Goal: Task Accomplishment & Management: Use online tool/utility

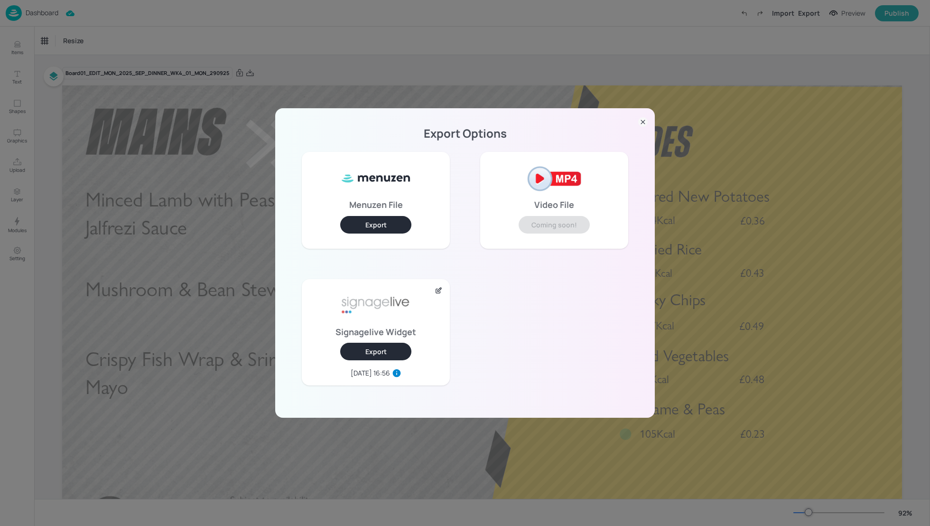
click at [645, 120] on icon at bounding box center [642, 121] width 9 height 9
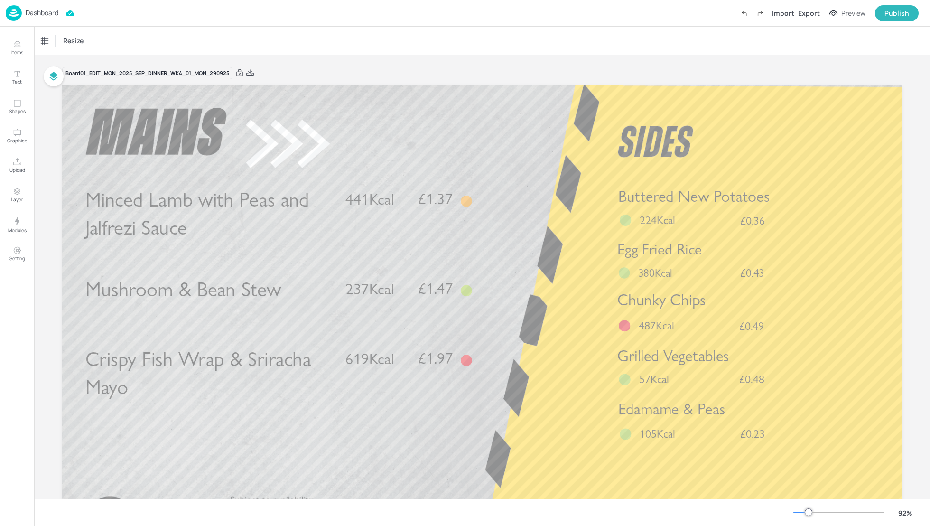
click at [35, 13] on p "Dashboard" at bounding box center [42, 12] width 33 height 7
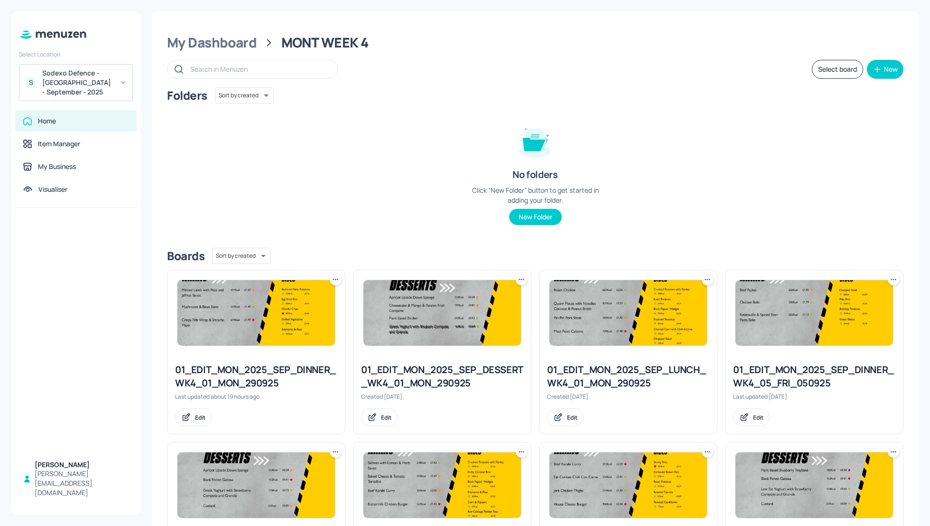
click at [759, 156] on div "Folders Sort by created id ​ No folders Click “New Folder” button to get starte…" at bounding box center [535, 163] width 736 height 153
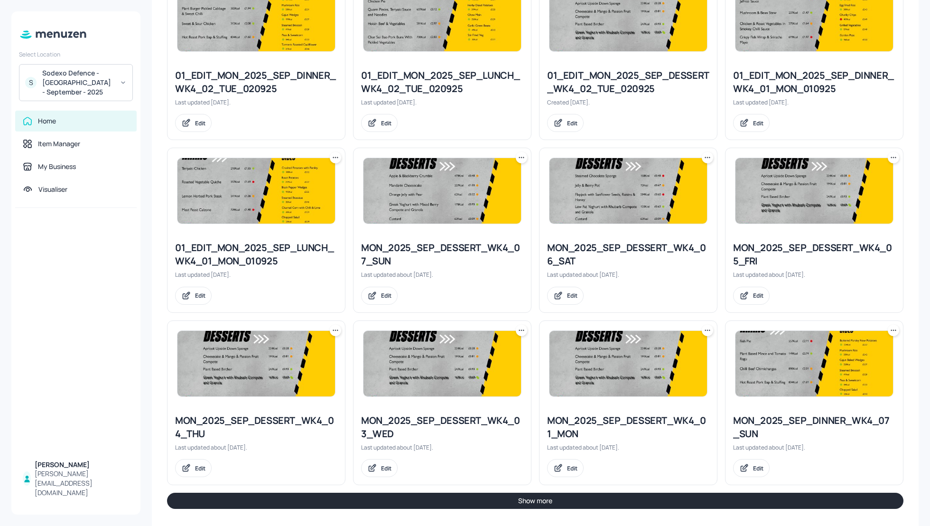
scroll to position [813, 0]
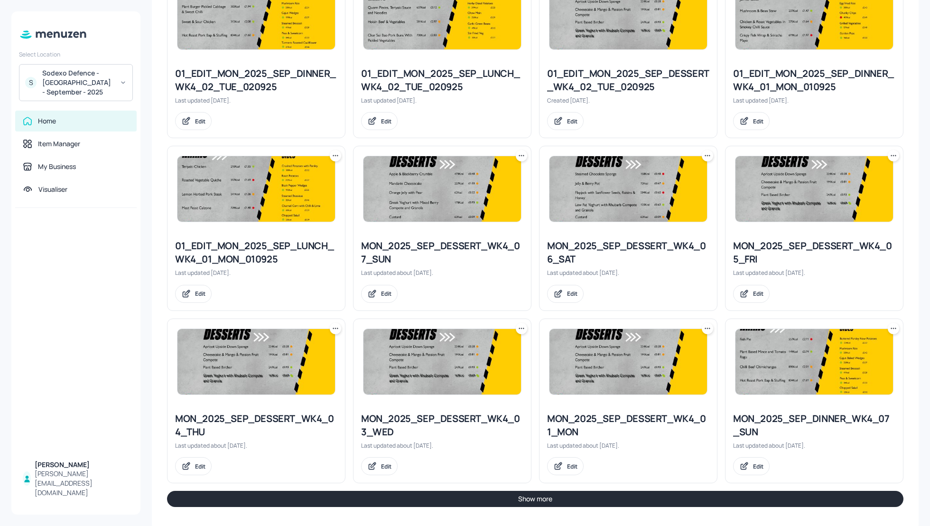
click at [686, 490] on button "Show more" at bounding box center [535, 498] width 736 height 16
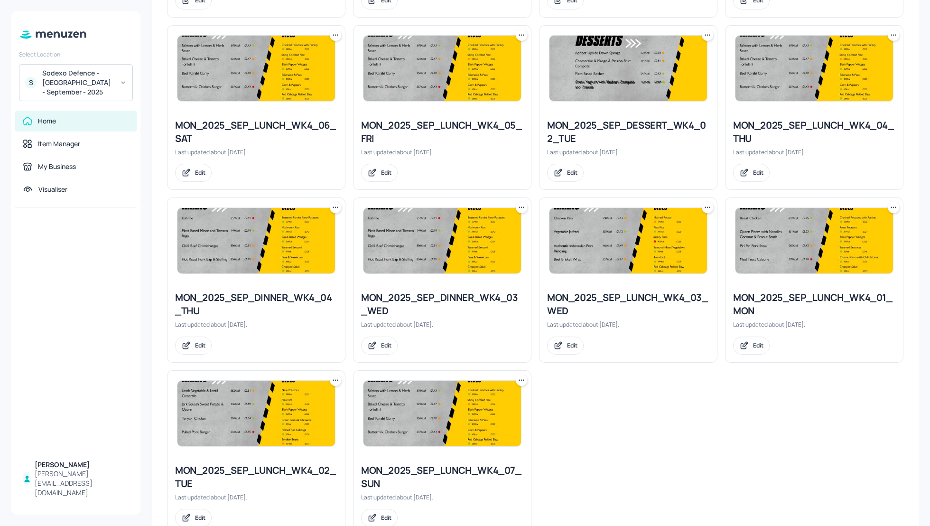
scroll to position [1476, 0]
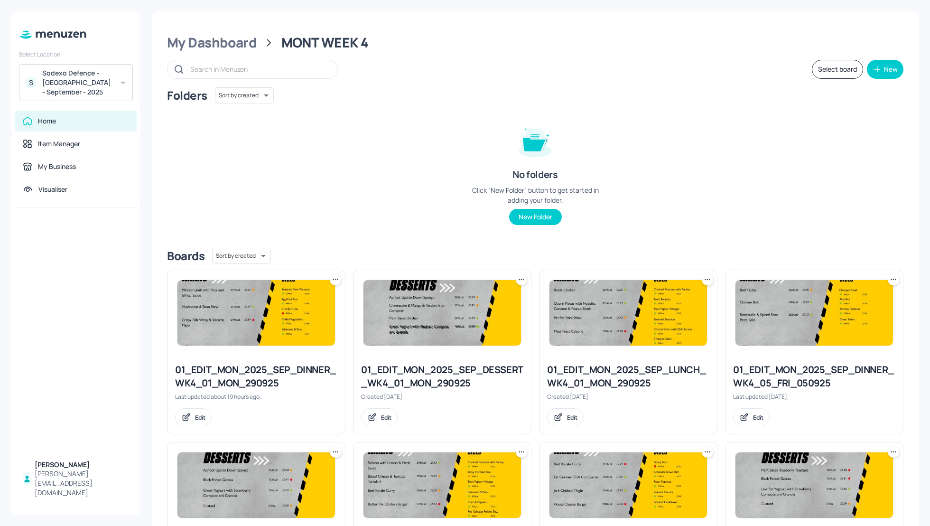
scroll to position [0, 0]
click at [856, 194] on div "Folders Sort by created id ​ No folders Click “New Folder” button to get starte…" at bounding box center [535, 163] width 736 height 153
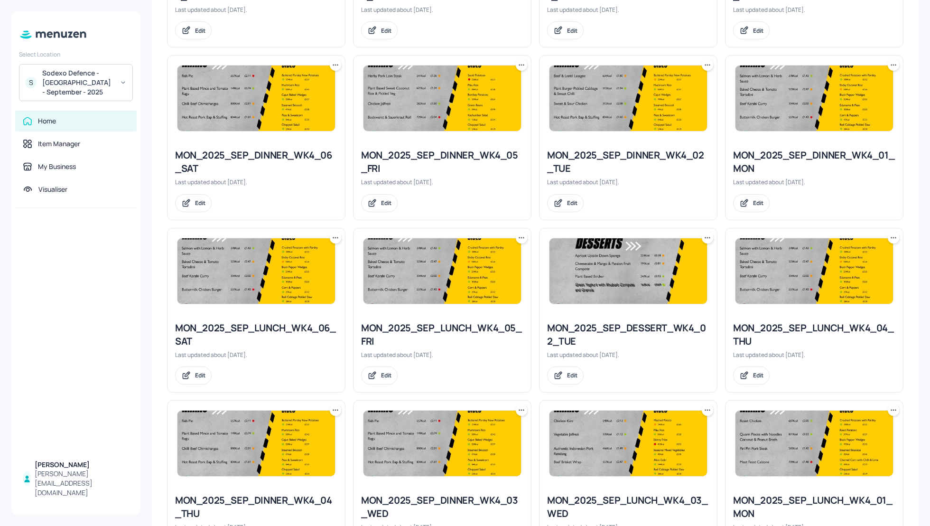
scroll to position [1223, 0]
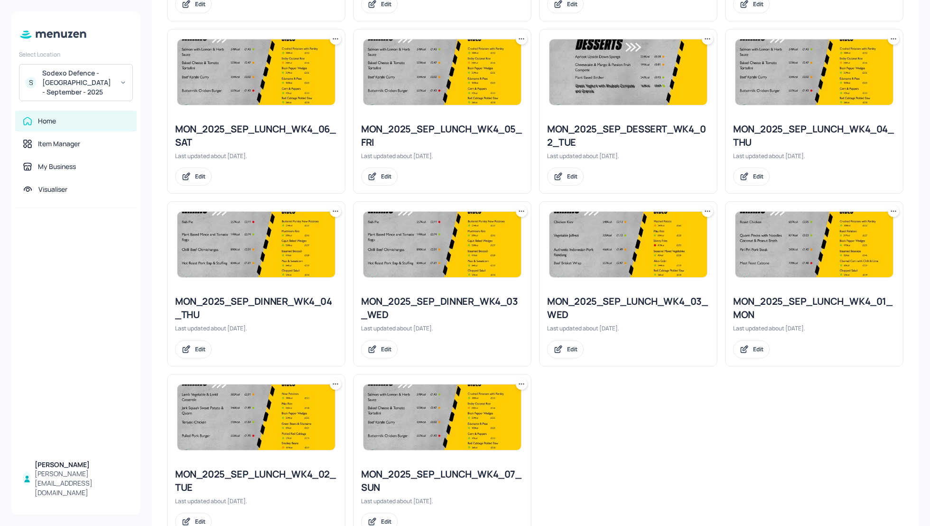
scroll to position [1476, 0]
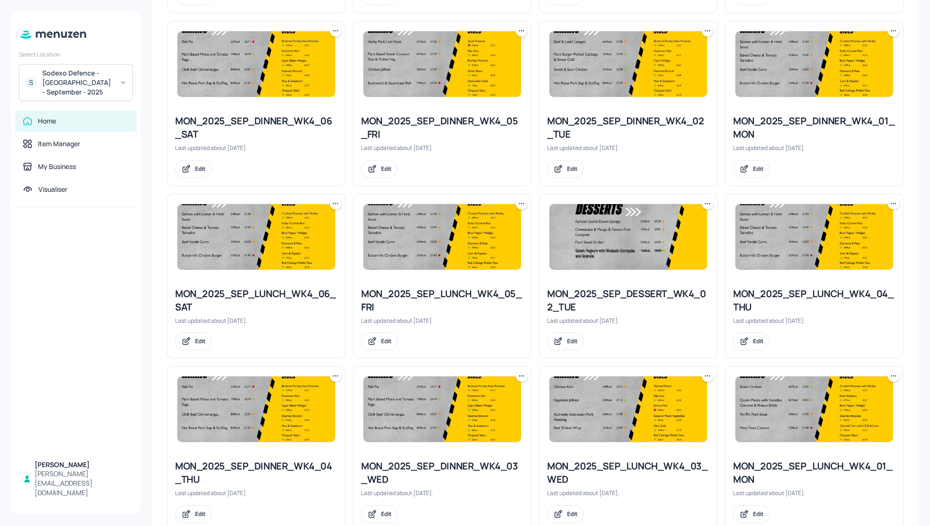
scroll to position [1274, 0]
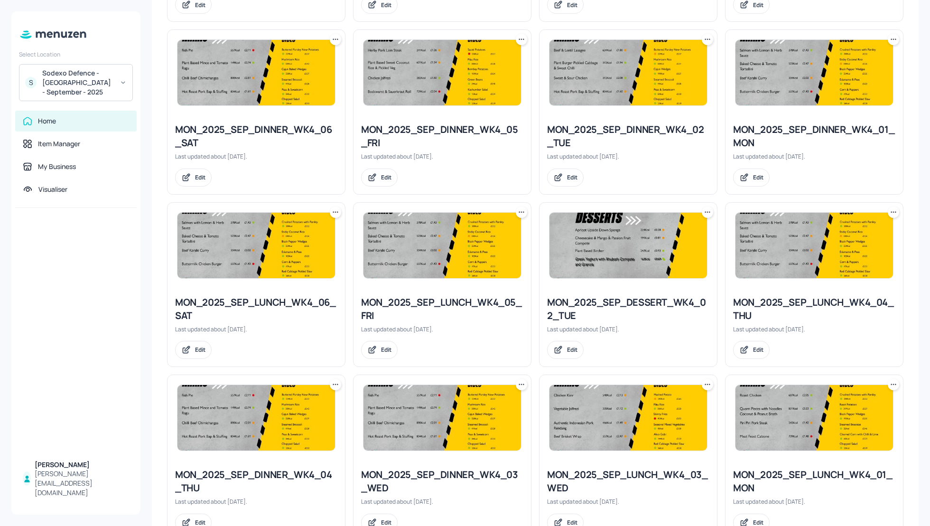
click at [702, 211] on icon at bounding box center [706, 211] width 9 height 9
click at [659, 241] on p "Duplicate" at bounding box center [659, 243] width 26 height 9
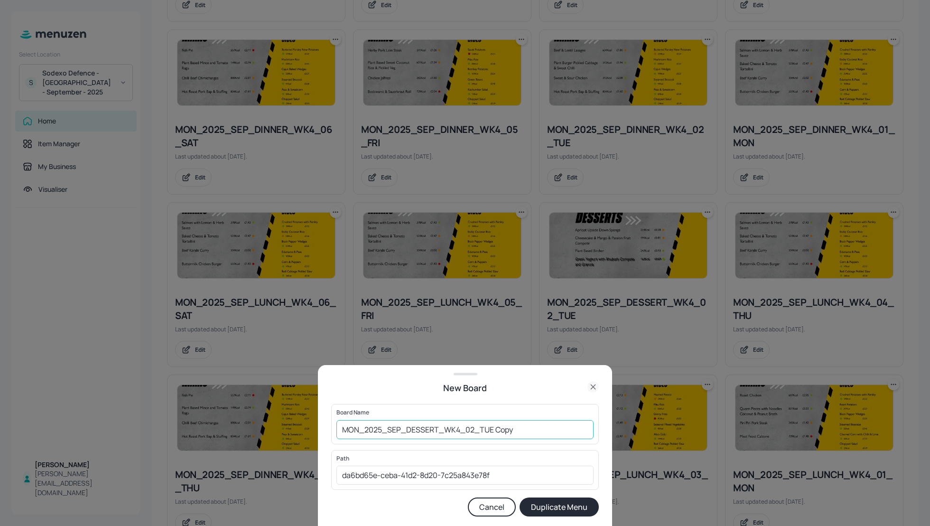
click at [340, 431] on input "MON_2025_SEP_DESSERT_WK4_02_TUE Copy" at bounding box center [464, 429] width 257 height 19
click at [559, 433] on input "01_EDIT_MON_2025_SEP_DESSERT_WK4_02_TUE Cop" at bounding box center [464, 429] width 257 height 19
type input "01_EDIT_MON_2025_SEP_DESSERT_WK4_02_TUE_30925"
click at [567, 507] on button "Duplicate Menu" at bounding box center [558, 506] width 79 height 19
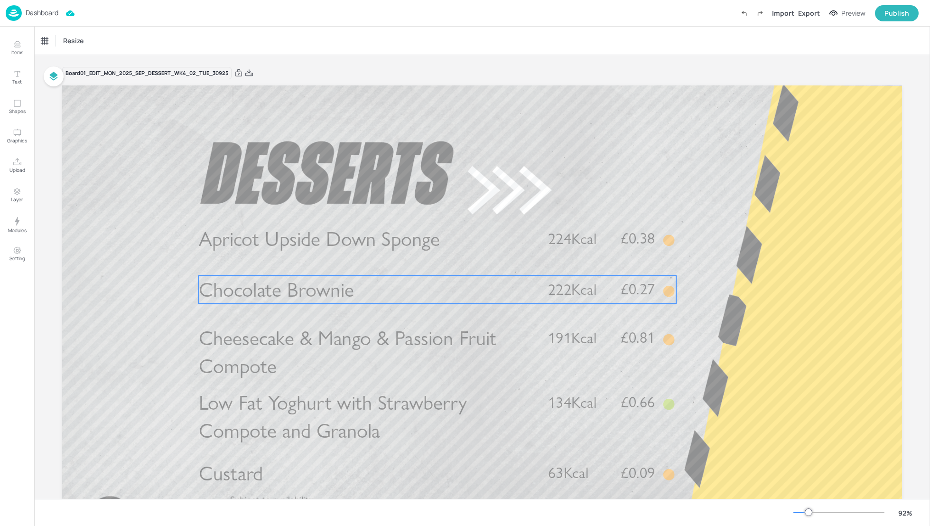
click at [297, 298] on span "Chocolate Brownie" at bounding box center [276, 289] width 155 height 25
click at [69, 44] on div "Chocolate Brownie" at bounding box center [66, 41] width 51 height 9
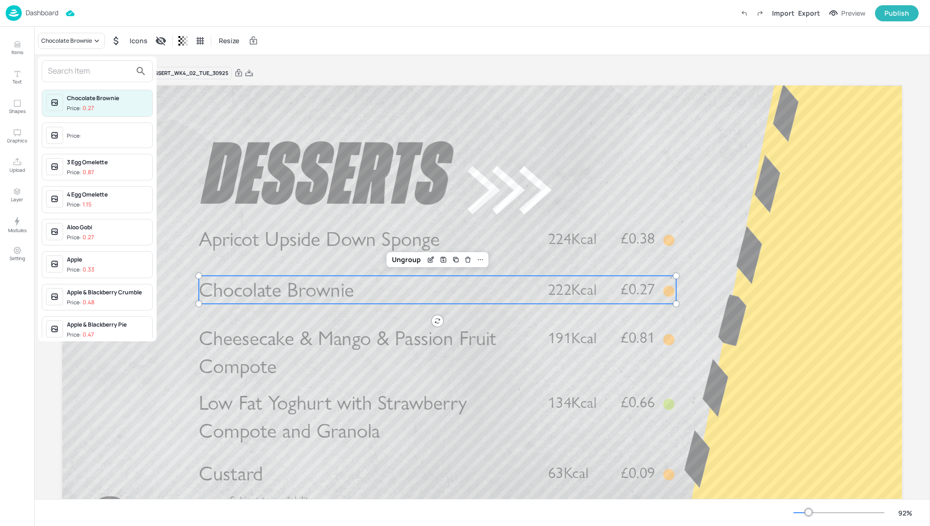
click at [72, 71] on input "text" at bounding box center [89, 71] width 83 height 15
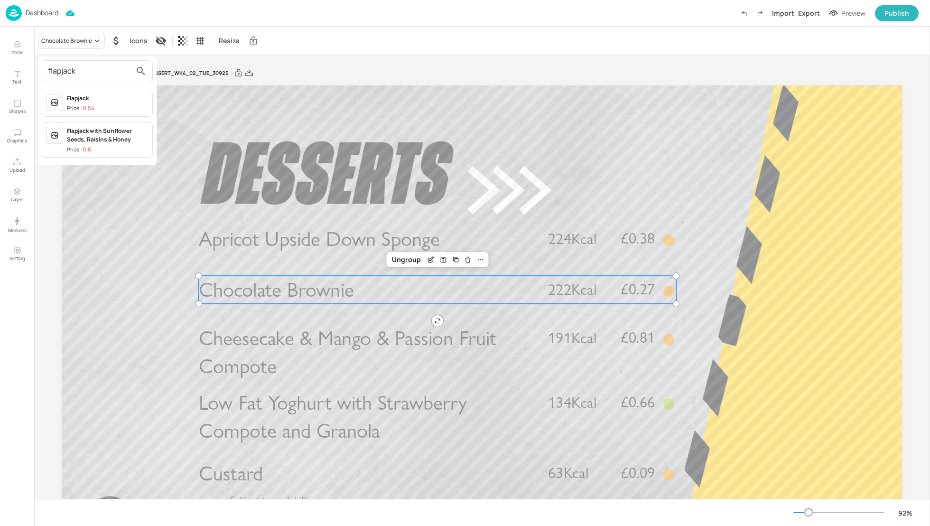
type input "flapjack"
click at [104, 133] on div "Flapjack with Sunflower Seeds, Raisins & Honey" at bounding box center [108, 135] width 82 height 17
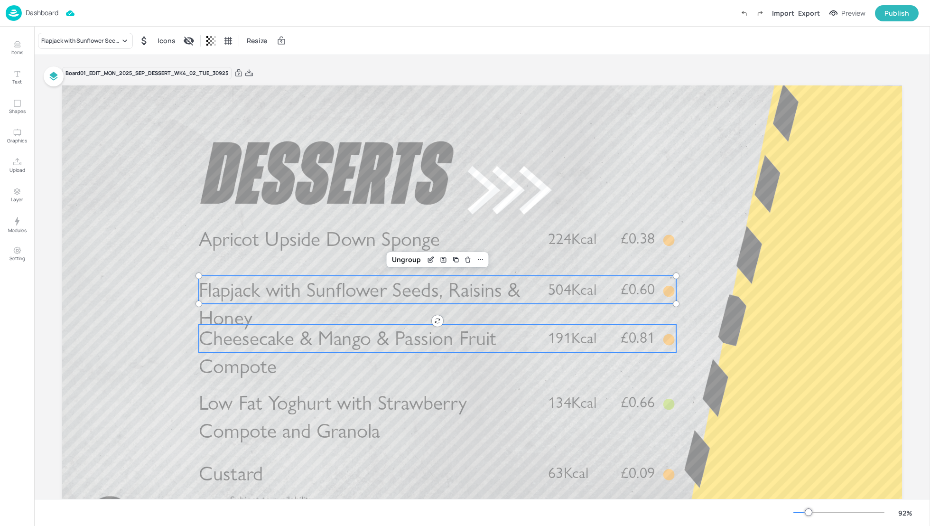
click at [321, 343] on span "Cheesecake & Mango & Passion Fruit Compote" at bounding box center [347, 352] width 297 height 53
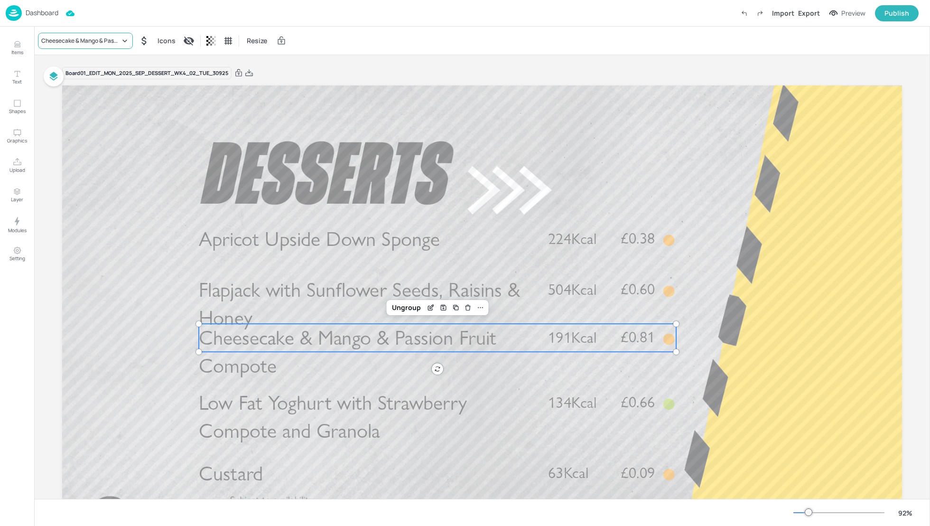
click at [82, 39] on div "Cheesecake & Mango & Passion Fruit Compote" at bounding box center [80, 41] width 79 height 9
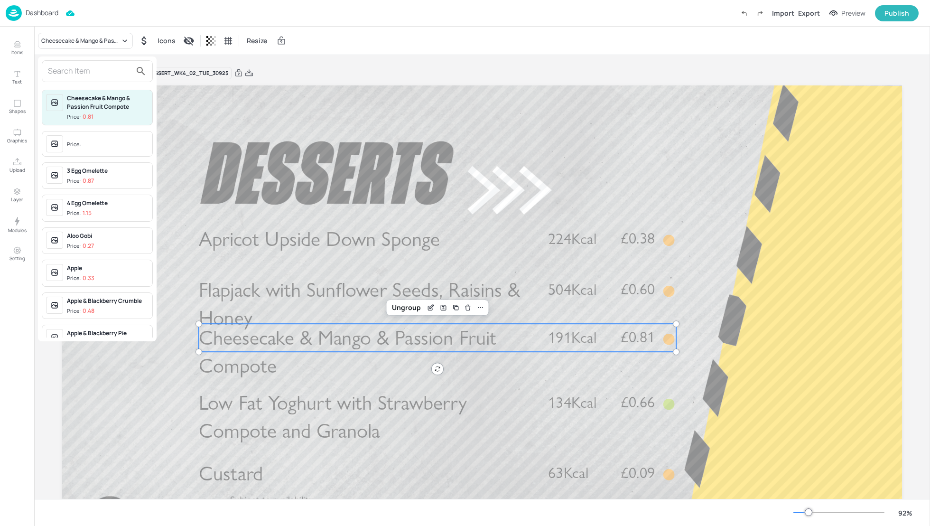
click at [79, 72] on input "text" at bounding box center [89, 71] width 83 height 15
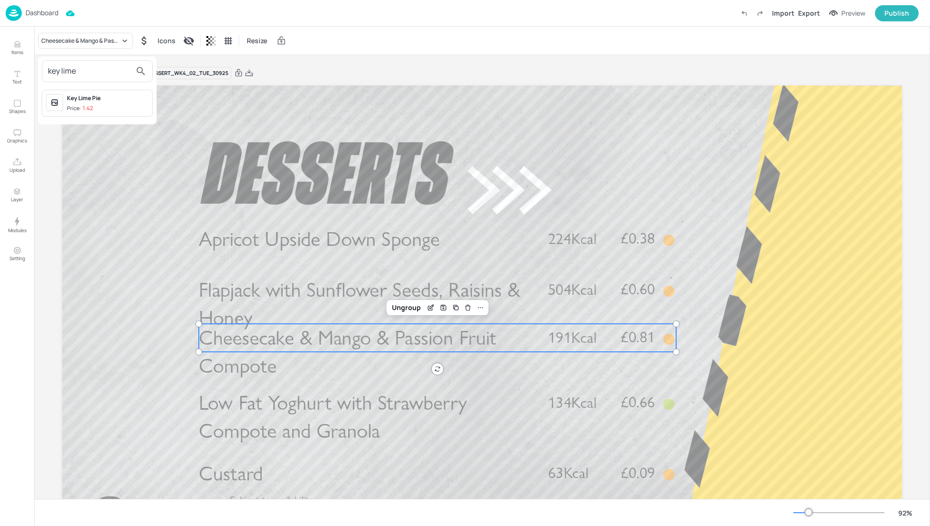
type input "key lime"
click at [89, 101] on div "Key Lime Pie" at bounding box center [108, 98] width 82 height 9
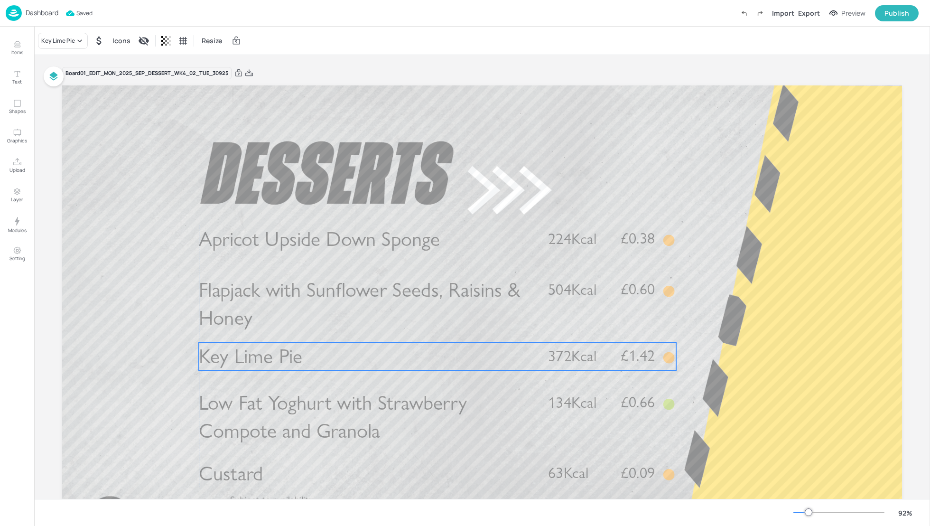
drag, startPoint x: 279, startPoint y: 340, endPoint x: 277, endPoint y: 359, distance: 18.6
click at [277, 359] on span "Key Lime Pie" at bounding box center [250, 356] width 103 height 25
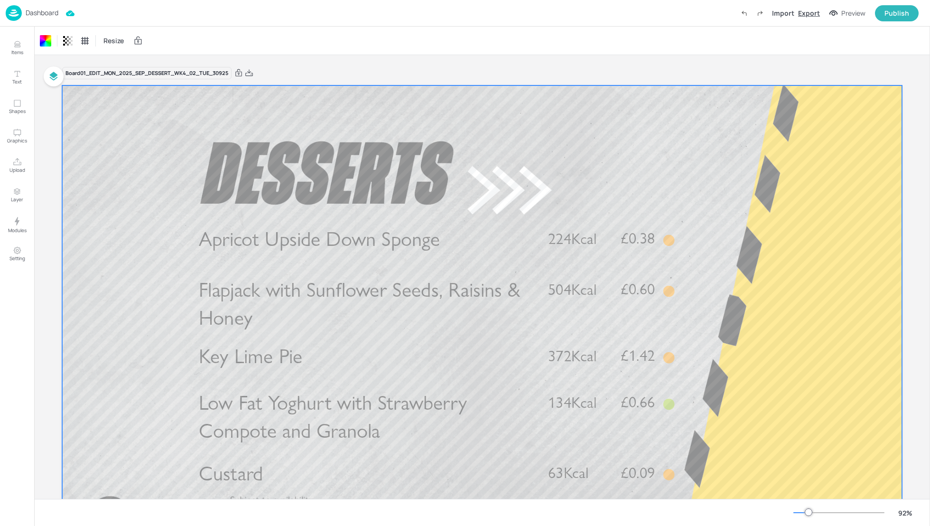
click at [807, 14] on div "Export" at bounding box center [809, 13] width 22 height 10
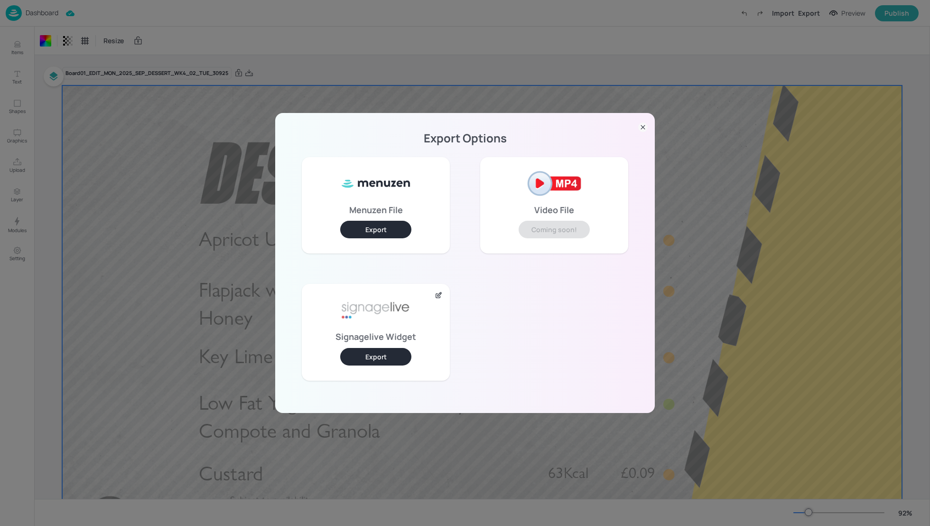
click at [380, 361] on button "Export" at bounding box center [375, 357] width 71 height 18
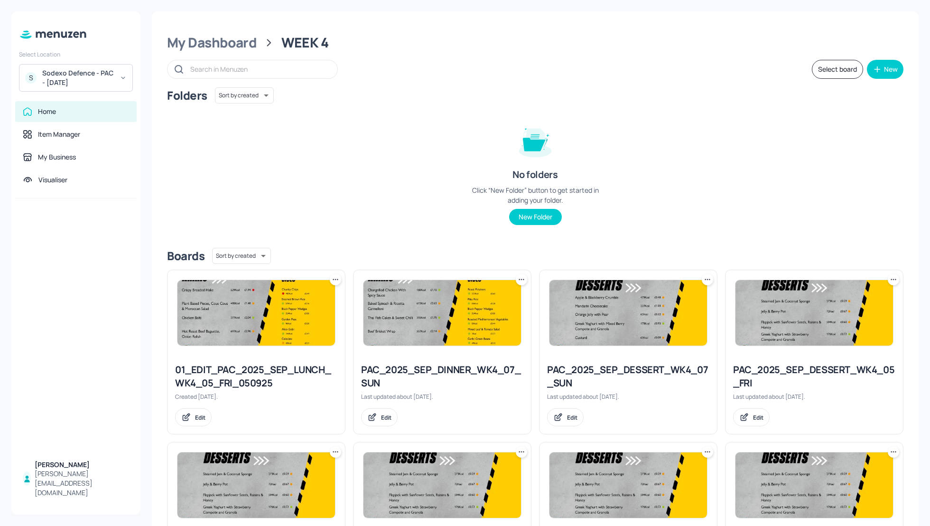
click at [732, 128] on div "Folders Sort by created id ​ No folders Click “New Folder” button to get starte…" at bounding box center [535, 163] width 736 height 153
click at [818, 70] on button "Select board" at bounding box center [837, 69] width 51 height 19
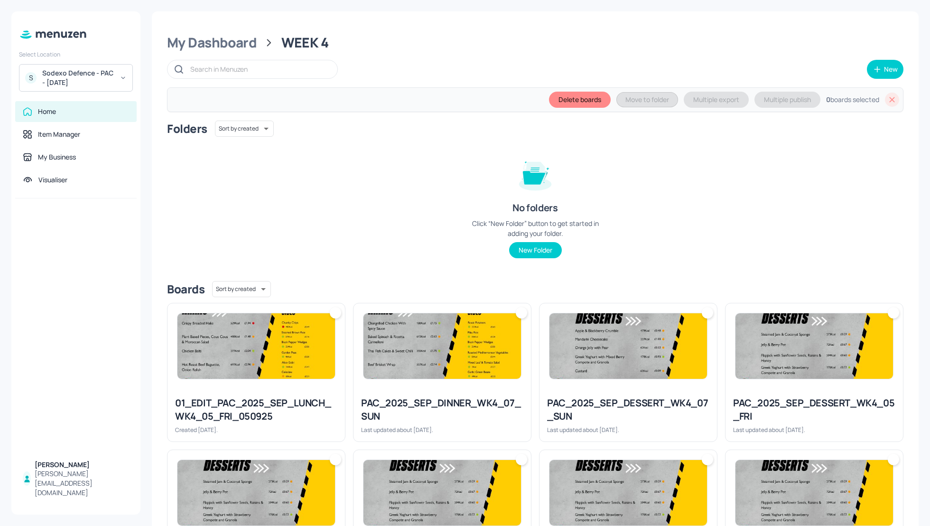
click at [670, 363] on img at bounding box center [627, 345] width 157 height 65
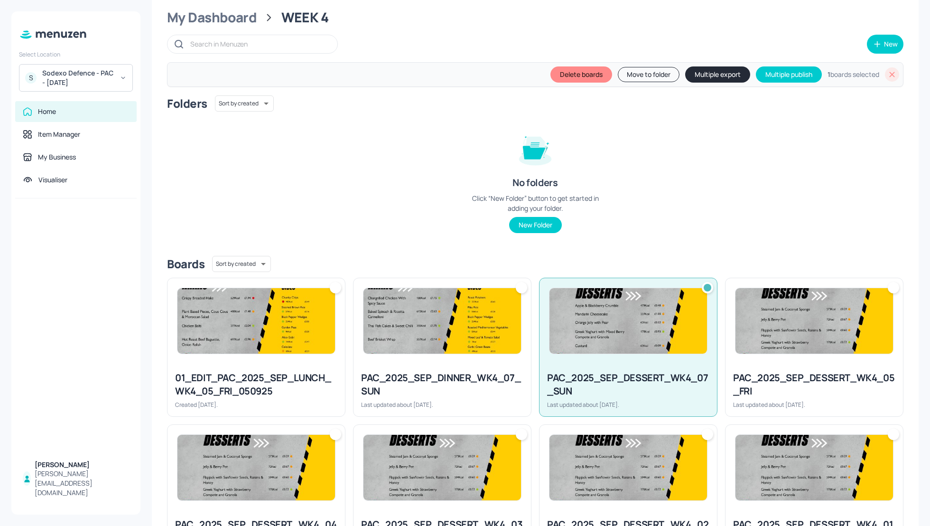
click at [793, 374] on div "PAC_2025_SEP_DESSERT_WK4_05_FRI" at bounding box center [814, 384] width 162 height 27
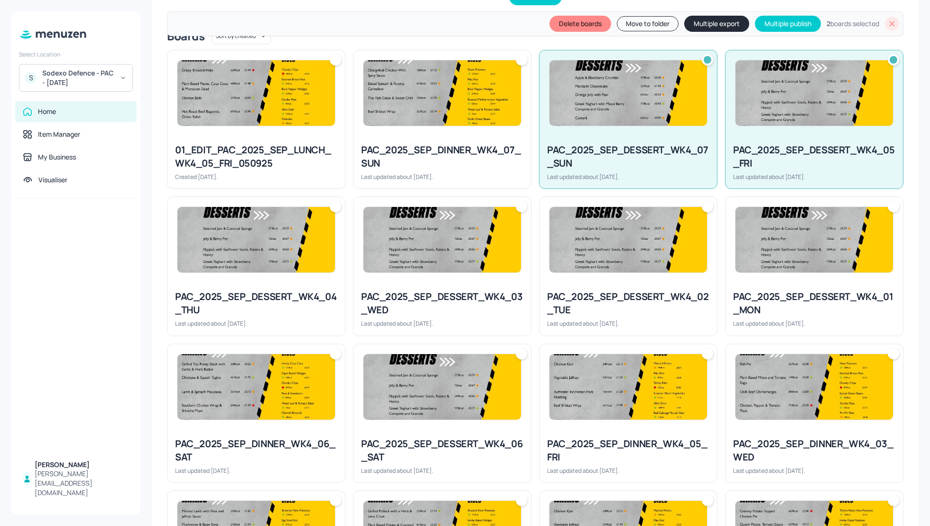
click at [257, 296] on div "PAC_2025_SEP_DESSERT_WK4_04_THU" at bounding box center [256, 303] width 162 height 27
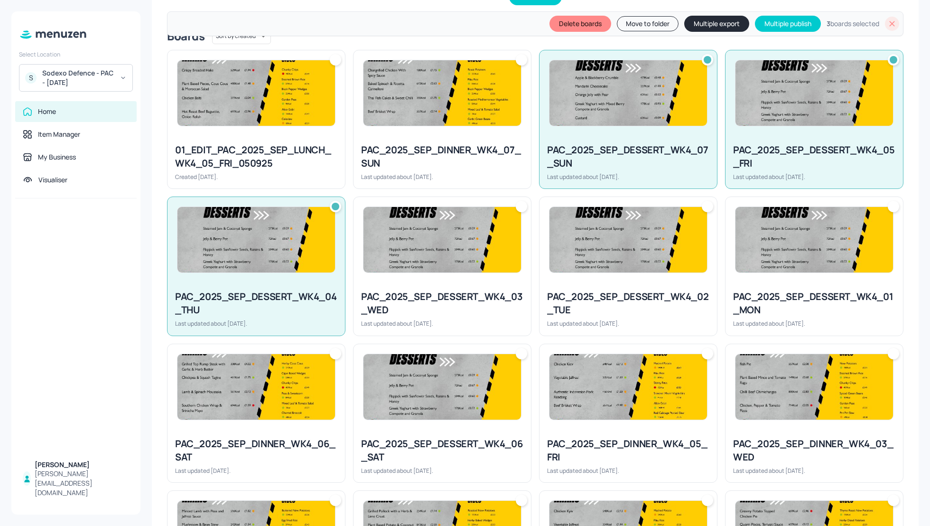
click at [455, 298] on div "PAC_2025_SEP_DESSERT_WK4_03_WED" at bounding box center [442, 303] width 162 height 27
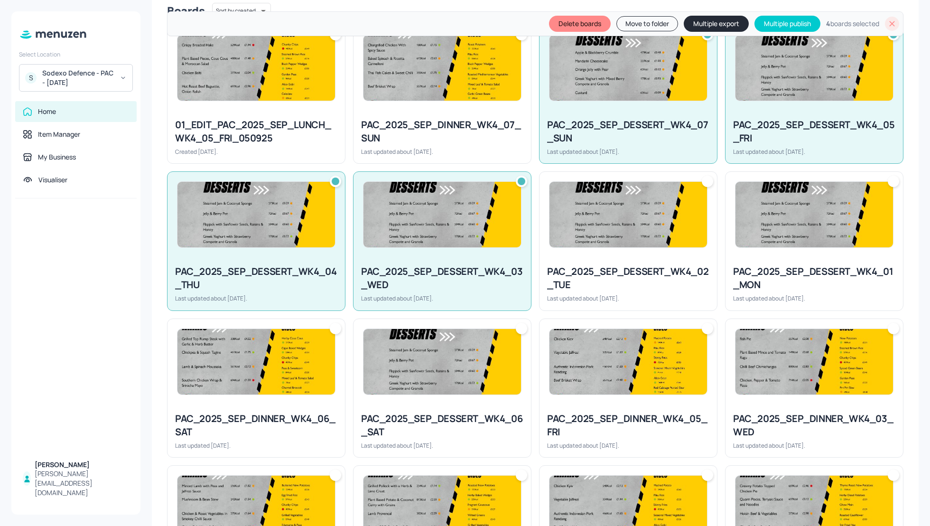
click at [618, 283] on div "PAC_2025_SEP_DESSERT_WK4_02_TUE" at bounding box center [628, 278] width 162 height 27
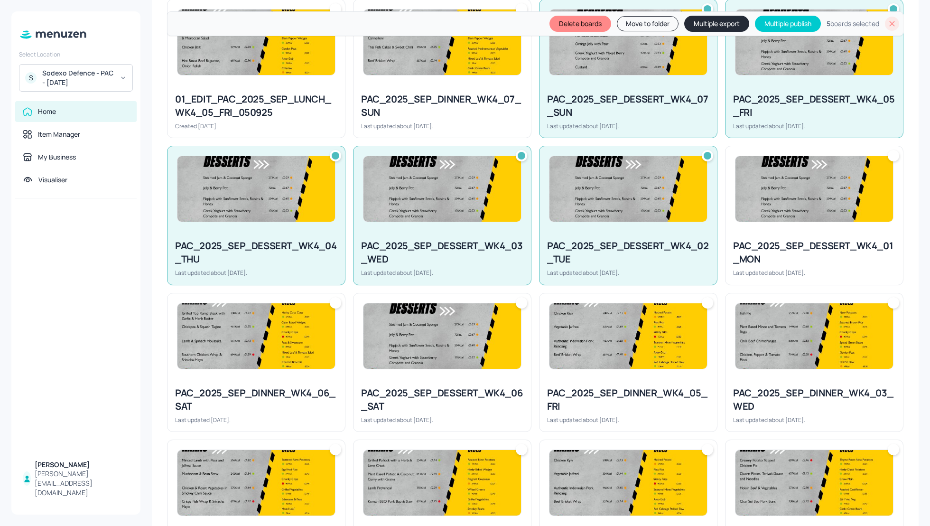
click at [803, 265] on div "PAC_2025_SEP_DESSERT_WK4_01_MON Last updated about [DATE]." at bounding box center [813, 257] width 177 height 53
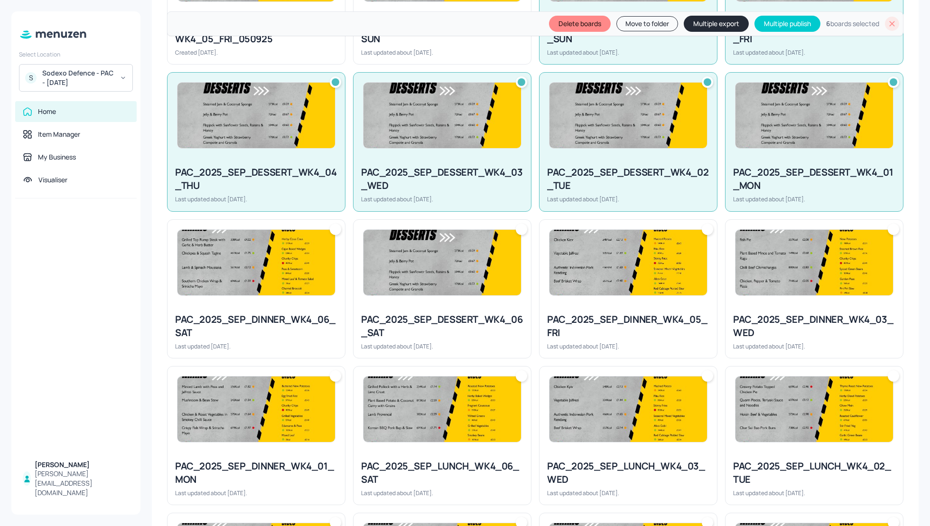
scroll to position [379, 0]
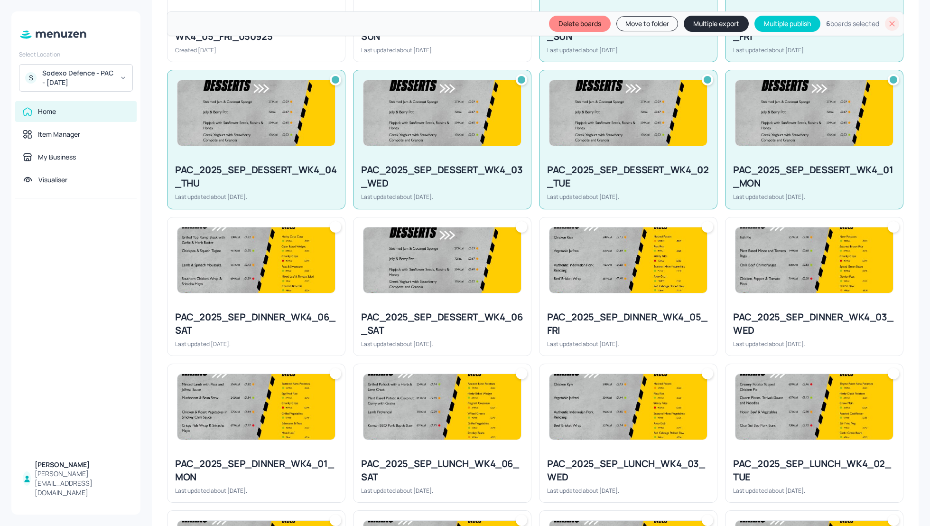
click at [436, 294] on div at bounding box center [441, 259] width 177 height 85
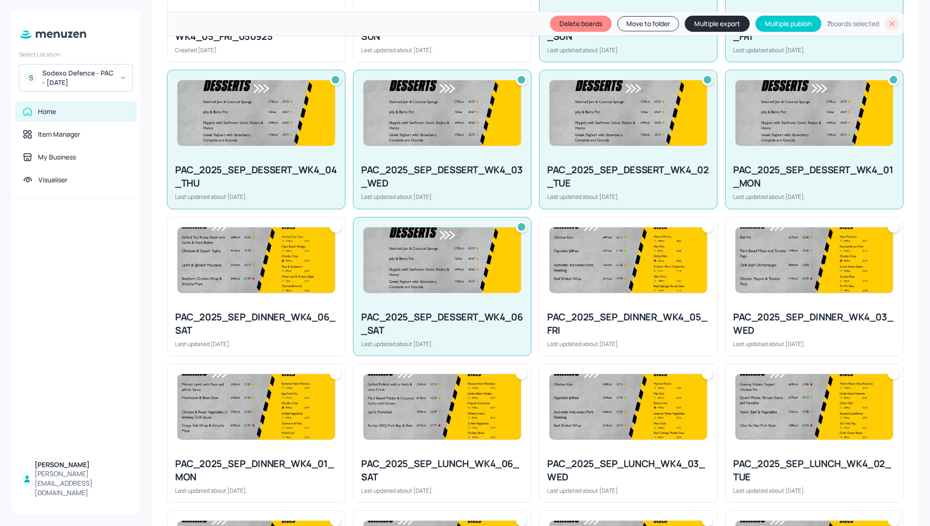
click at [710, 21] on button "Multiple export" at bounding box center [716, 24] width 65 height 16
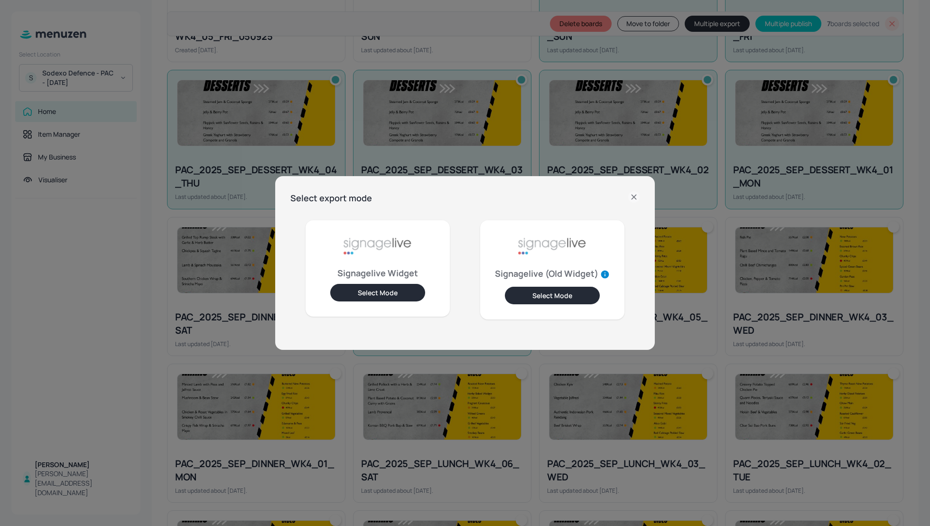
click at [364, 294] on button "Select Mode" at bounding box center [377, 293] width 95 height 18
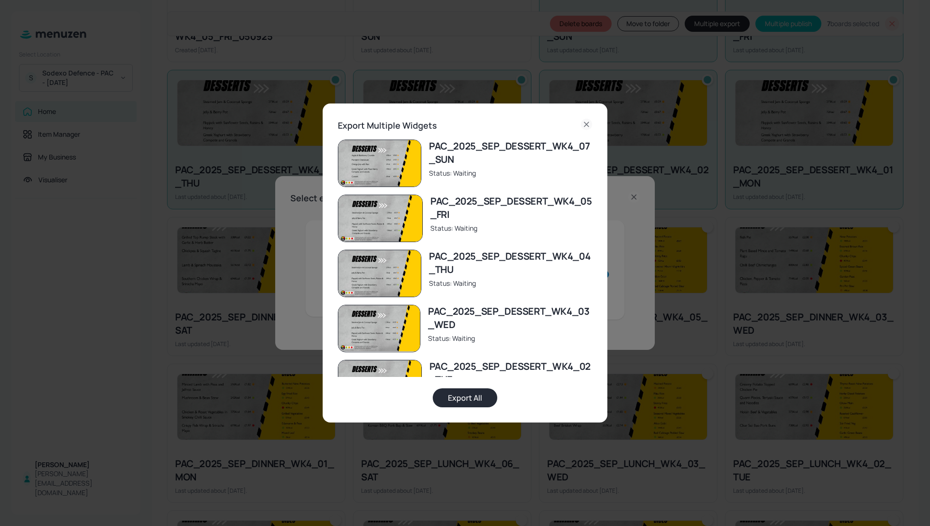
click at [476, 395] on button "Export All" at bounding box center [465, 397] width 65 height 19
